Goal: Information Seeking & Learning: Check status

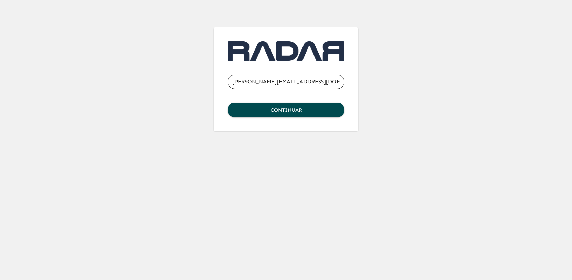
type input "[PERSON_NAME][EMAIL_ADDRESS][DOMAIN_NAME]"
click button "Continuar" at bounding box center [286, 110] width 117 height 14
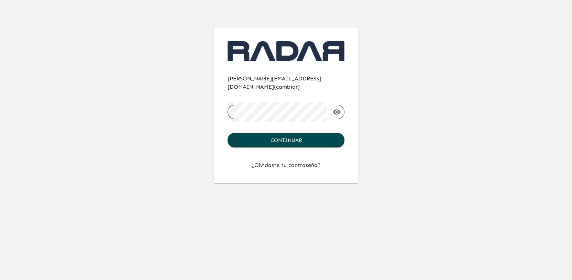
click at [228, 133] on button "Continuar" at bounding box center [286, 140] width 117 height 14
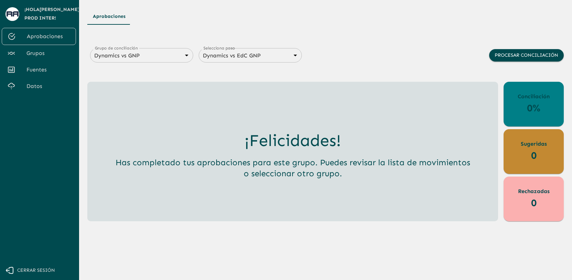
click at [30, 51] on span "Grupos" at bounding box center [48, 53] width 44 height 8
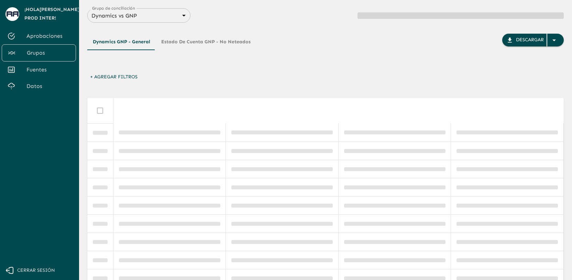
click at [124, 16] on body "Se están procesando los movimientos. Algunas acciones permanecerán deshabilitad…" at bounding box center [286, 140] width 572 height 280
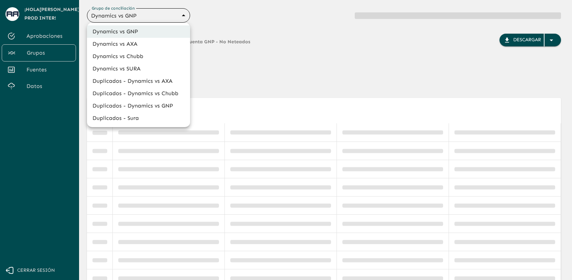
click at [148, 65] on li "Dynamics vs SURA" at bounding box center [138, 69] width 103 height 12
type input "68d558db3b2e539d2514dabf"
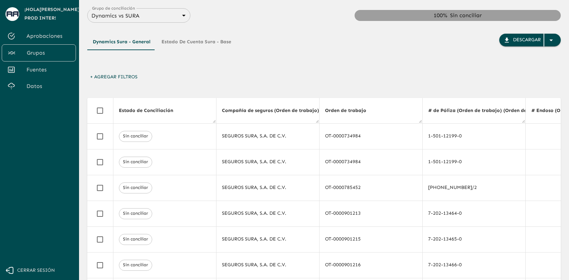
scroll to position [0, 324]
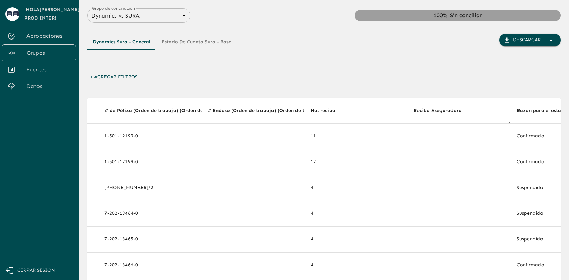
click at [206, 40] on button "Estado de Cuenta Sura - Base" at bounding box center [196, 42] width 81 height 17
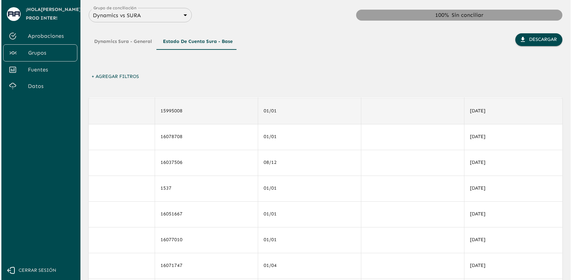
scroll to position [0, 991]
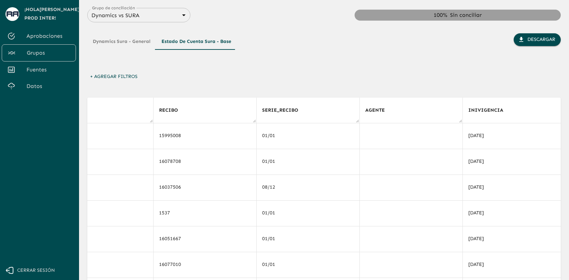
click at [126, 76] on button "+ Agregar Filtros" at bounding box center [113, 76] width 53 height 13
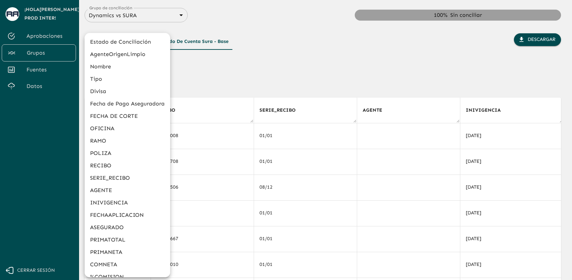
click at [112, 176] on li "SERIE_RECIBO" at bounding box center [128, 178] width 86 height 12
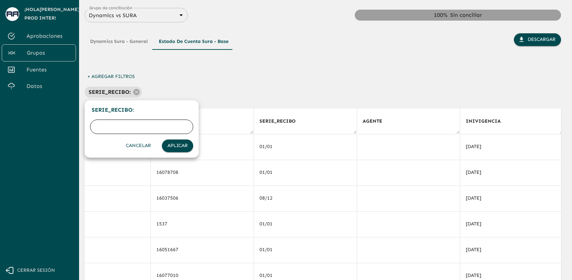
paste input "Observaciones a considerar durante [DATE]: Double tiene que tener "symbol" sí o…"
type input "Observaciones a considerar durante [DATE]: Double tiene que tener "symbol" sí o…"
type input "08/12"
click button "Aplicar" at bounding box center [177, 146] width 31 height 13
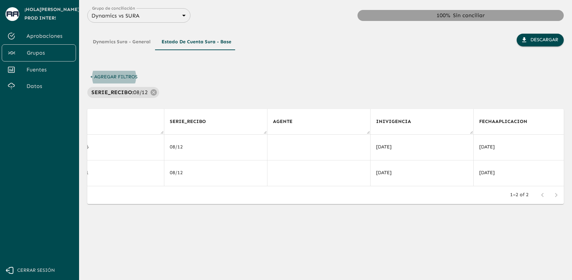
scroll to position [0, 1096]
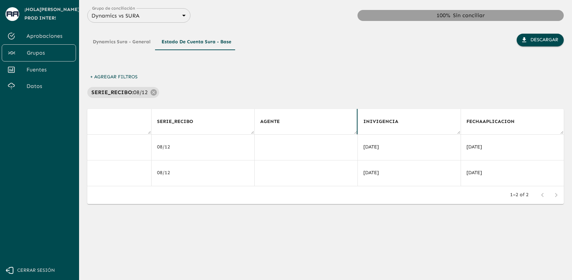
drag, startPoint x: 357, startPoint y: 123, endPoint x: 302, endPoint y: 120, distance: 55.1
click at [302, 120] on th "AGENTE" at bounding box center [305, 122] width 103 height 26
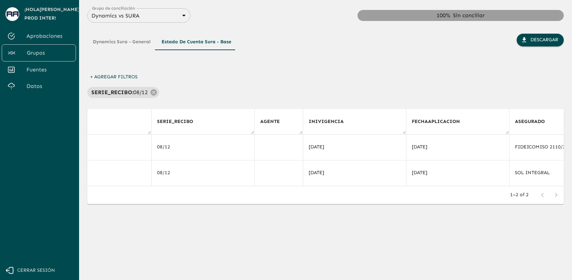
click at [406, 124] on th "FECHAAPLICACION" at bounding box center [457, 122] width 103 height 26
drag, startPoint x: 405, startPoint y: 124, endPoint x: 361, endPoint y: 124, distance: 43.3
click at [362, 124] on th "INIVIGENCIA" at bounding box center [354, 122] width 103 height 26
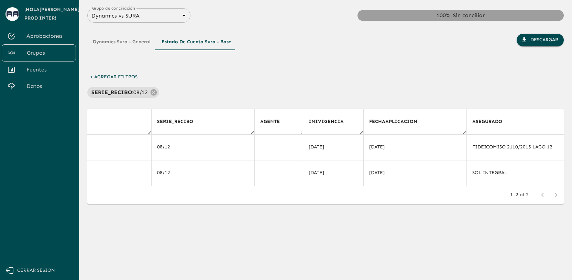
drag, startPoint x: 253, startPoint y: 120, endPoint x: 203, endPoint y: 117, distance: 51.0
click at [203, 117] on th "SERIE_RECIBO" at bounding box center [202, 122] width 103 height 26
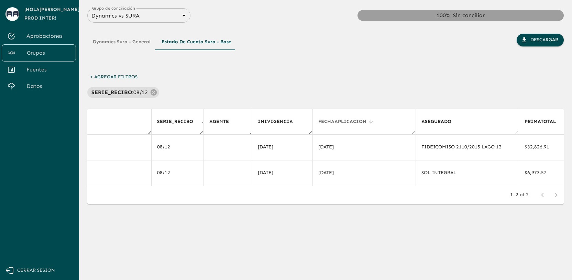
drag, startPoint x: 415, startPoint y: 122, endPoint x: 372, endPoint y: 121, distance: 42.3
click at [372, 121] on th "FECHAAPLICACION" at bounding box center [364, 122] width 103 height 26
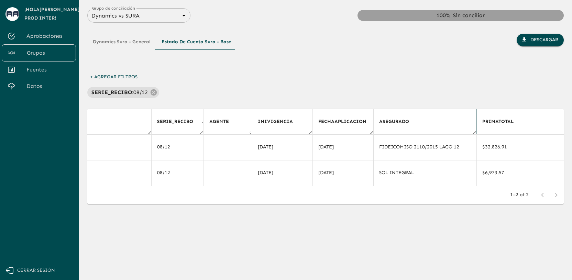
drag, startPoint x: 476, startPoint y: 120, endPoint x: 423, endPoint y: 119, distance: 53.3
click at [423, 119] on th "ASEGURADO" at bounding box center [424, 122] width 103 height 26
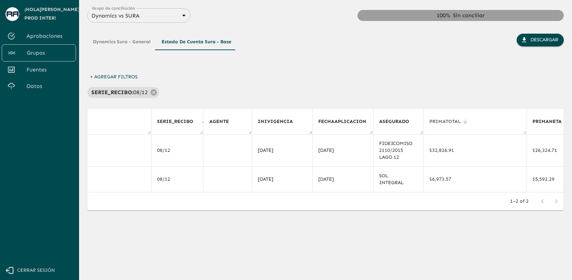
drag, startPoint x: 525, startPoint y: 120, endPoint x: 468, endPoint y: 120, distance: 57.4
click at [468, 120] on th "PRIMATOTAL" at bounding box center [475, 122] width 103 height 26
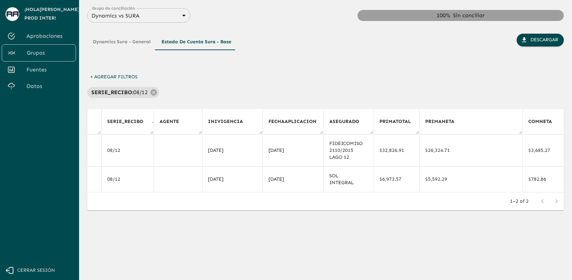
scroll to position [0, 1148]
drag, startPoint x: 521, startPoint y: 123, endPoint x: 468, endPoint y: 120, distance: 52.3
click at [469, 120] on th "PRIMANETA" at bounding box center [469, 122] width 103 height 26
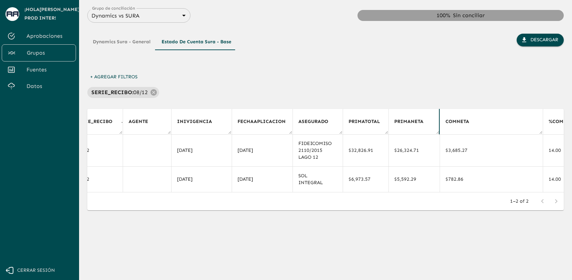
scroll to position [0, 1196]
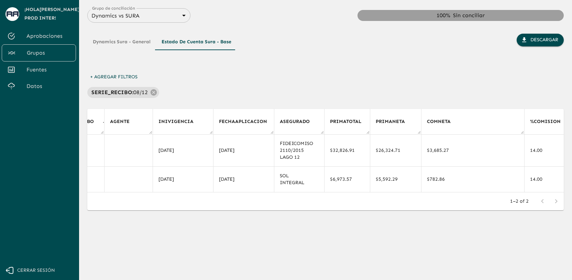
drag, startPoint x: 524, startPoint y: 120, endPoint x: 462, endPoint y: 116, distance: 62.0
click at [462, 116] on th "COMNETA" at bounding box center [472, 122] width 103 height 26
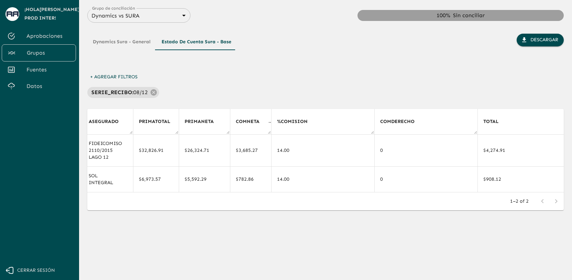
scroll to position [0, 1390]
click at [372, 121] on th "COMDERECHO" at bounding box center [422, 122] width 103 height 26
drag, startPoint x: 370, startPoint y: 121, endPoint x: 320, endPoint y: 120, distance: 49.9
click at [320, 120] on th "%COMISION" at bounding box center [319, 122] width 103 height 26
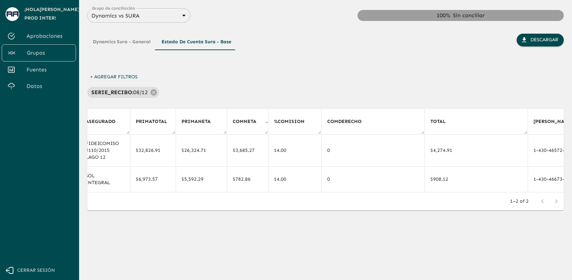
drag, startPoint x: 424, startPoint y: 121, endPoint x: 373, endPoint y: 122, distance: 50.9
click at [373, 122] on th "COMDERECHO" at bounding box center [372, 122] width 103 height 26
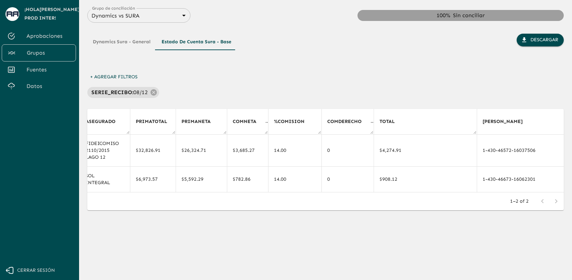
click at [477, 126] on th "[PERSON_NAME]" at bounding box center [528, 122] width 103 height 26
drag, startPoint x: 476, startPoint y: 123, endPoint x: 418, endPoint y: 118, distance: 58.7
click at [419, 118] on th "TOTAL" at bounding box center [425, 122] width 103 height 26
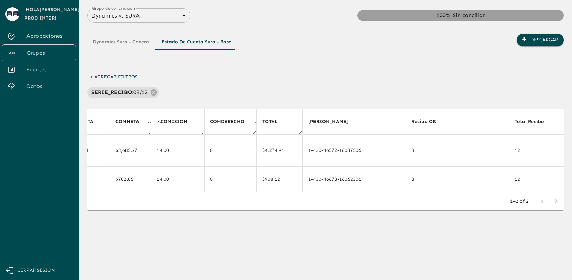
scroll to position [0, 1512]
drag, startPoint x: 400, startPoint y: 122, endPoint x: 341, endPoint y: 123, distance: 58.8
click at [341, 123] on th "[PERSON_NAME]" at bounding box center [349, 122] width 103 height 26
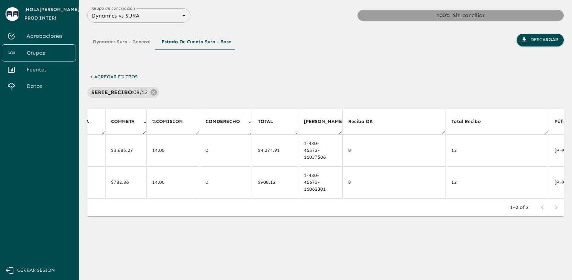
drag, startPoint x: 444, startPoint y: 123, endPoint x: 385, endPoint y: 121, distance: 58.8
click at [385, 121] on th "Recibo OK" at bounding box center [393, 122] width 103 height 26
drag, startPoint x: 489, startPoint y: 123, endPoint x: 431, endPoint y: 122, distance: 58.1
click at [431, 122] on th "Total Recibo" at bounding box center [438, 122] width 103 height 26
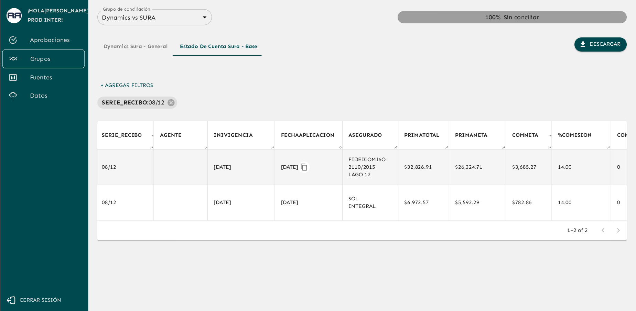
scroll to position [0, 1144]
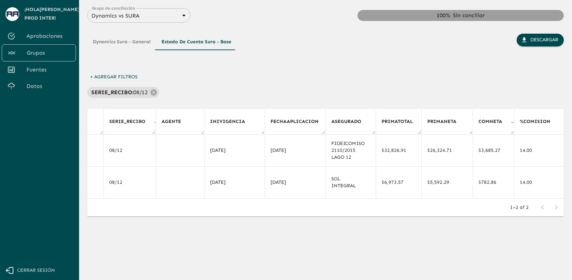
click at [282, 241] on div "Dynamics Sura - General Estado de Cuenta Sura - Base Descargar + Agregar Filtro…" at bounding box center [325, 135] width 477 height 224
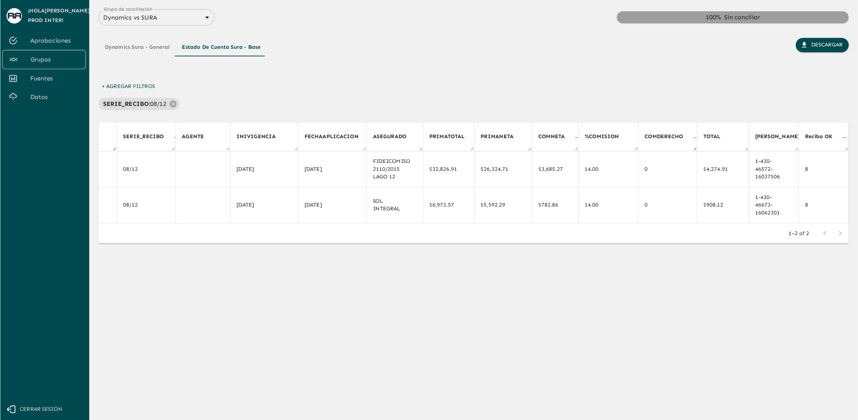
scroll to position [0, 1144]
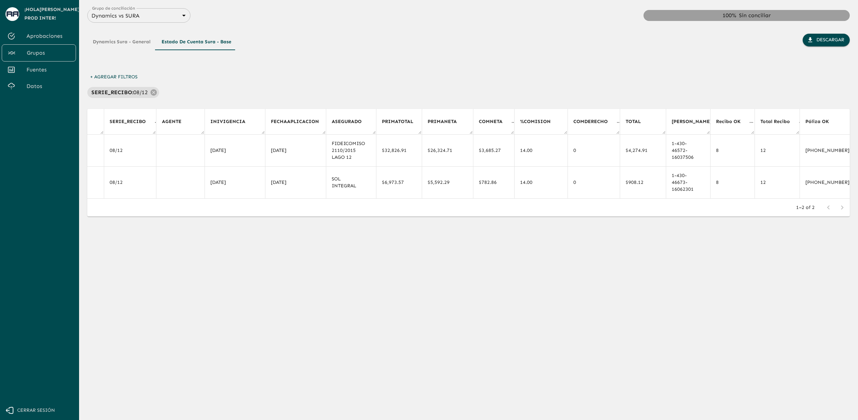
click at [96, 105] on div "Dynamics Sura - General Estado de Cuenta Sura - Base Descargar + Agregar Filtro…" at bounding box center [468, 135] width 763 height 224
